Goal: Task Accomplishment & Management: Complete application form

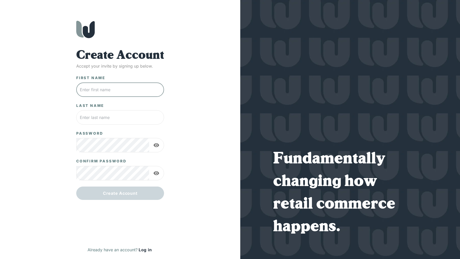
click at [114, 92] on input "text" at bounding box center [120, 89] width 88 height 14
type input "Shah"
type input "Behnamian"
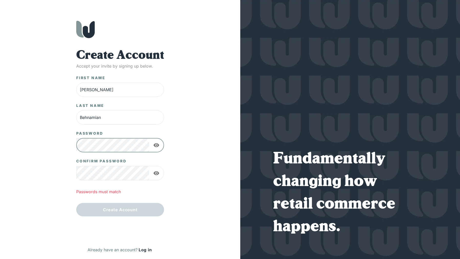
click at [161, 146] on button "button" at bounding box center [157, 145] width 12 height 10
click at [158, 170] on icon "button" at bounding box center [156, 173] width 6 height 6
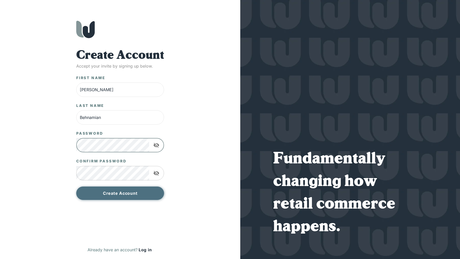
click at [132, 192] on button "Create Account" at bounding box center [120, 192] width 88 height 13
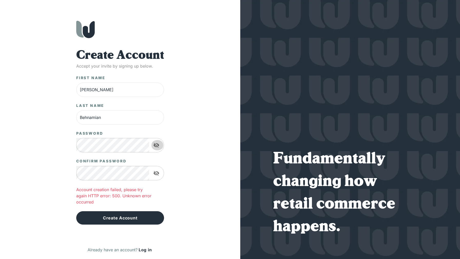
click at [156, 144] on icon "button" at bounding box center [156, 145] width 6 height 6
click at [157, 175] on icon "button" at bounding box center [156, 173] width 6 height 6
click at [185, 149] on div "Create Account Accept your invite by signing up below. First Name Shah ​ Last N…" at bounding box center [120, 140] width 220 height 238
click at [100, 116] on input "Behnamian" at bounding box center [120, 117] width 88 height 14
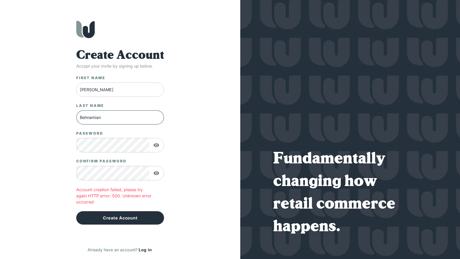
click at [87, 89] on input "Shah" at bounding box center [120, 89] width 88 height 14
type input "John"
type input "S"
type input "Baehr"
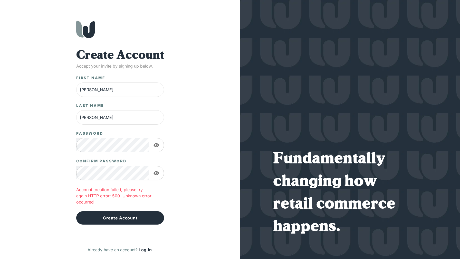
click at [183, 130] on div "Create Account Accept your invite by signing up below. First Name John ​ Last N…" at bounding box center [120, 140] width 220 height 238
click at [124, 214] on button "Create Account" at bounding box center [120, 217] width 88 height 13
click at [122, 218] on button "Create Account" at bounding box center [120, 217] width 88 height 13
click at [184, 70] on div "Create Account Accept your invite by signing up below. First Name John ​ Last N…" at bounding box center [120, 140] width 220 height 238
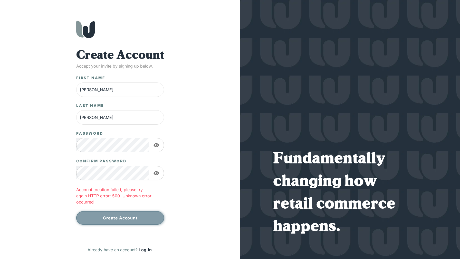
click at [107, 215] on button "Create Account" at bounding box center [120, 217] width 88 height 13
